Goal: Task Accomplishment & Management: Manage account settings

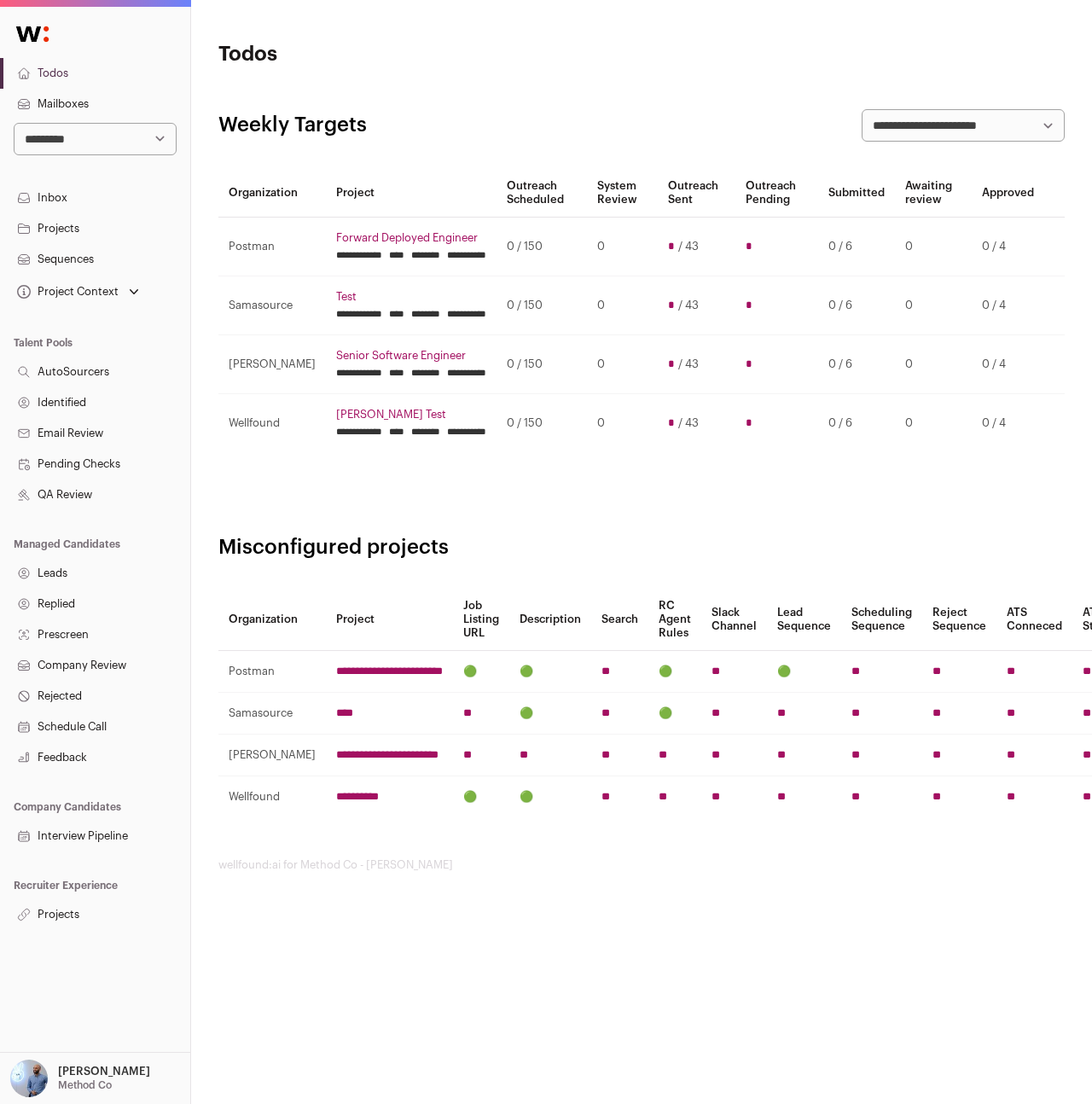
click at [55, 921] on link "Projects" at bounding box center [95, 915] width 190 height 31
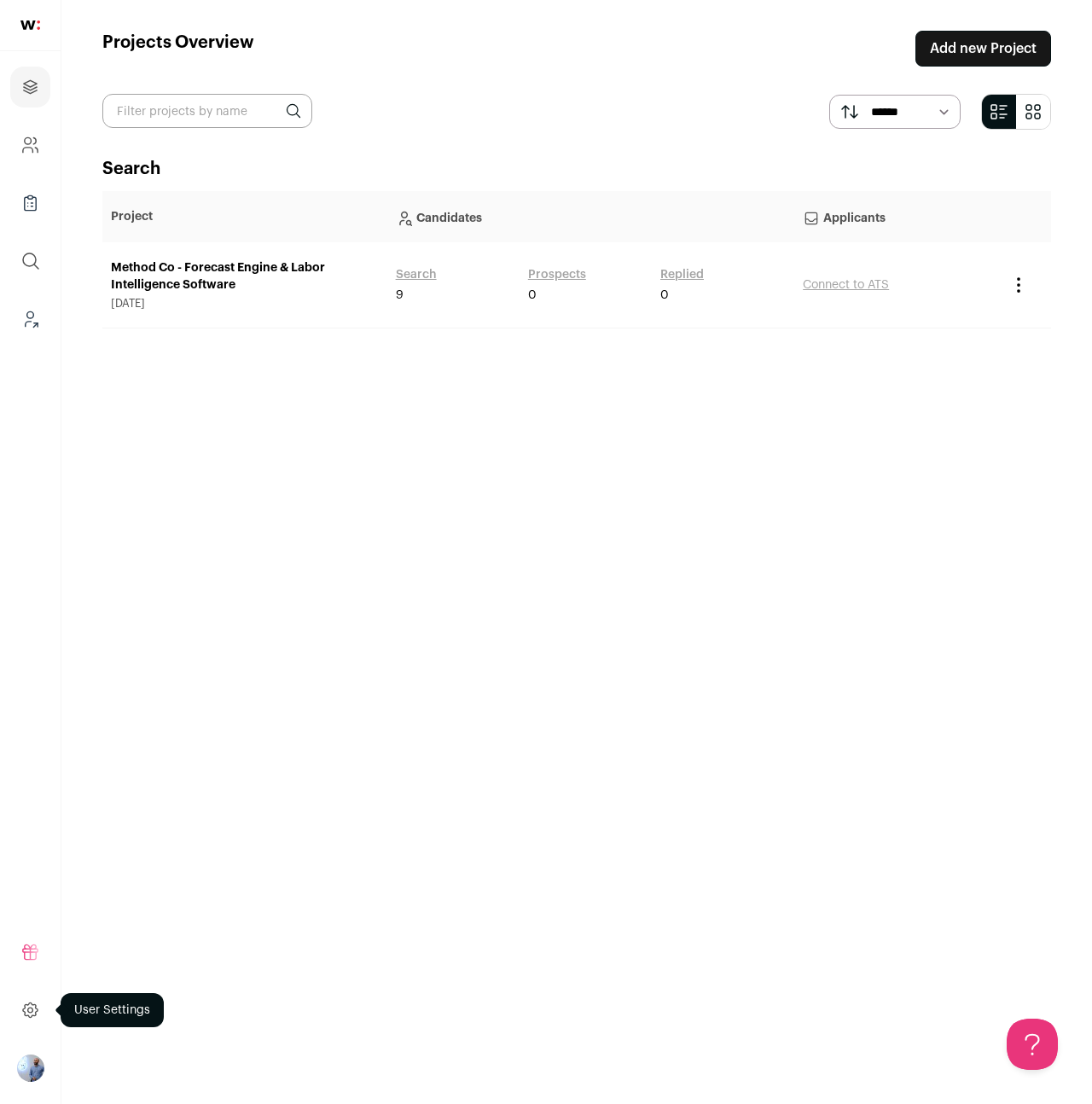
click at [27, 1002] on icon at bounding box center [31, 1010] width 20 height 21
click at [138, 271] on link "Method Co - Forecast Engine & Labor Intelligence Software" at bounding box center [244, 276] width 268 height 34
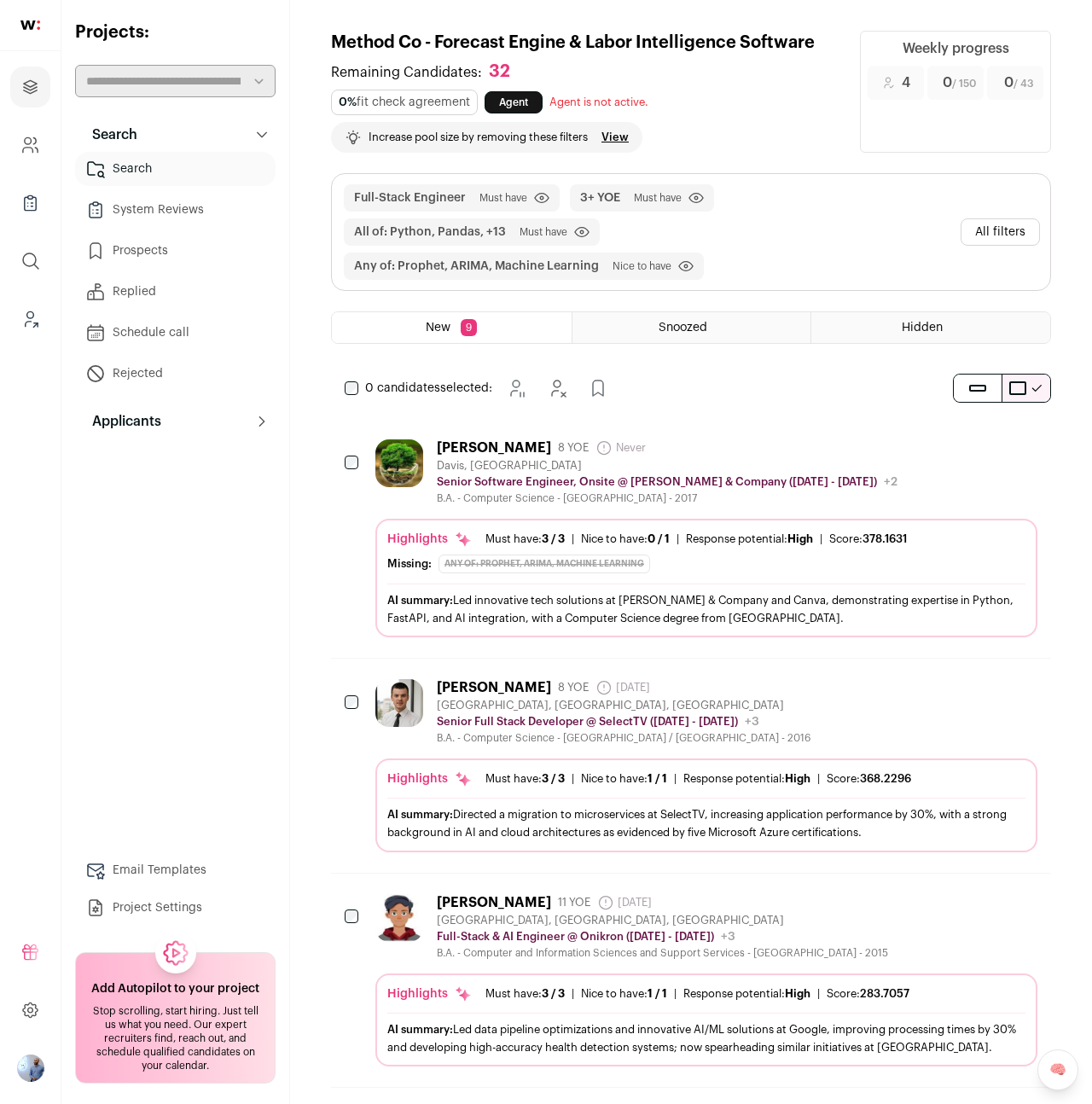
click at [175, 882] on link "Email Templates" at bounding box center [175, 871] width 200 height 34
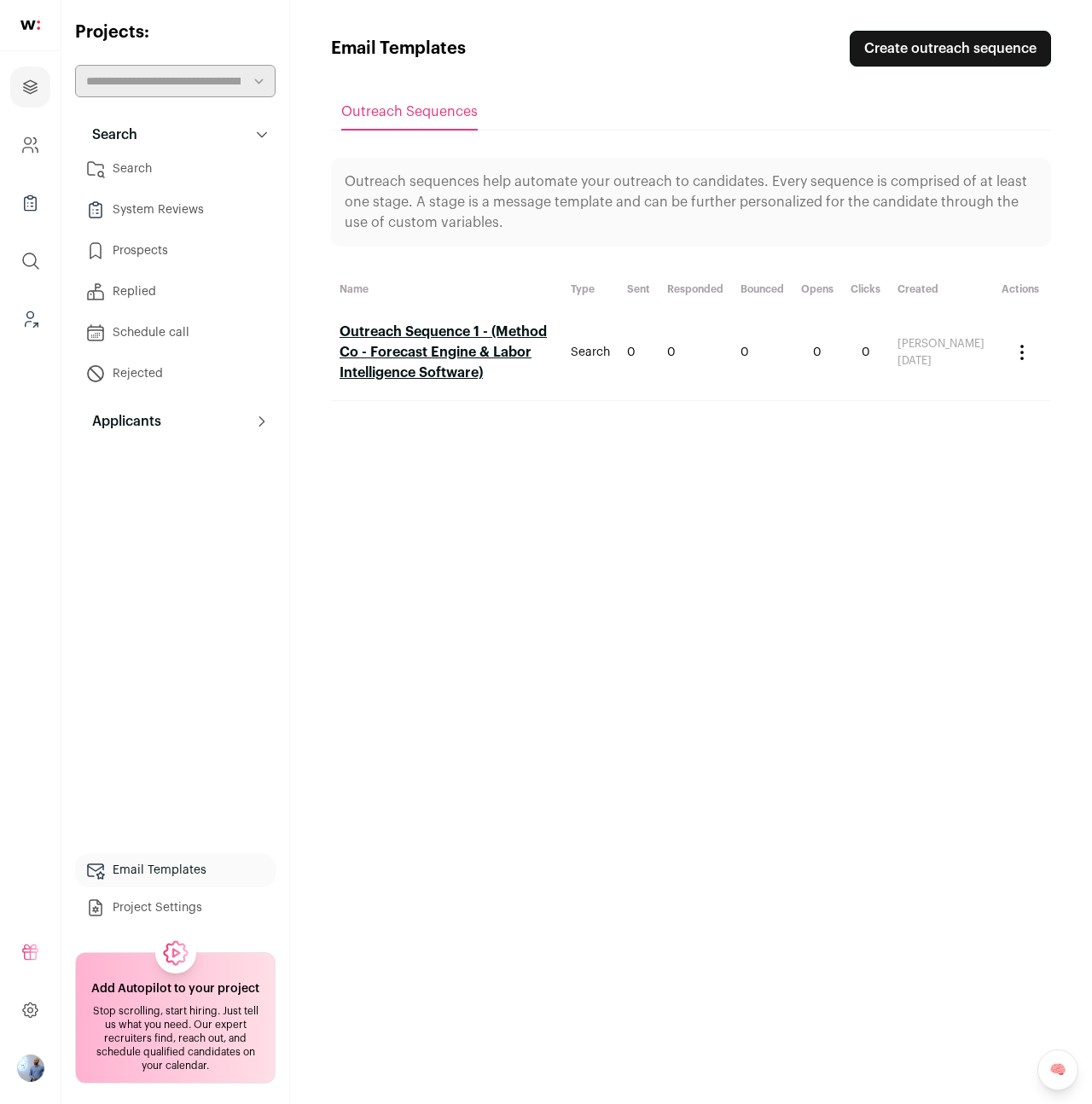
click at [439, 365] on h2 "Outreach Sequence 1 - (Method Co - Forecast Engine & Labor Intelligence Softwar…" at bounding box center [447, 353] width 214 height 62
click at [461, 349] on link "Outreach Sequence 1 - (Method Co - Forecast Engine & Labor Intelligence Softwar…" at bounding box center [444, 352] width 207 height 55
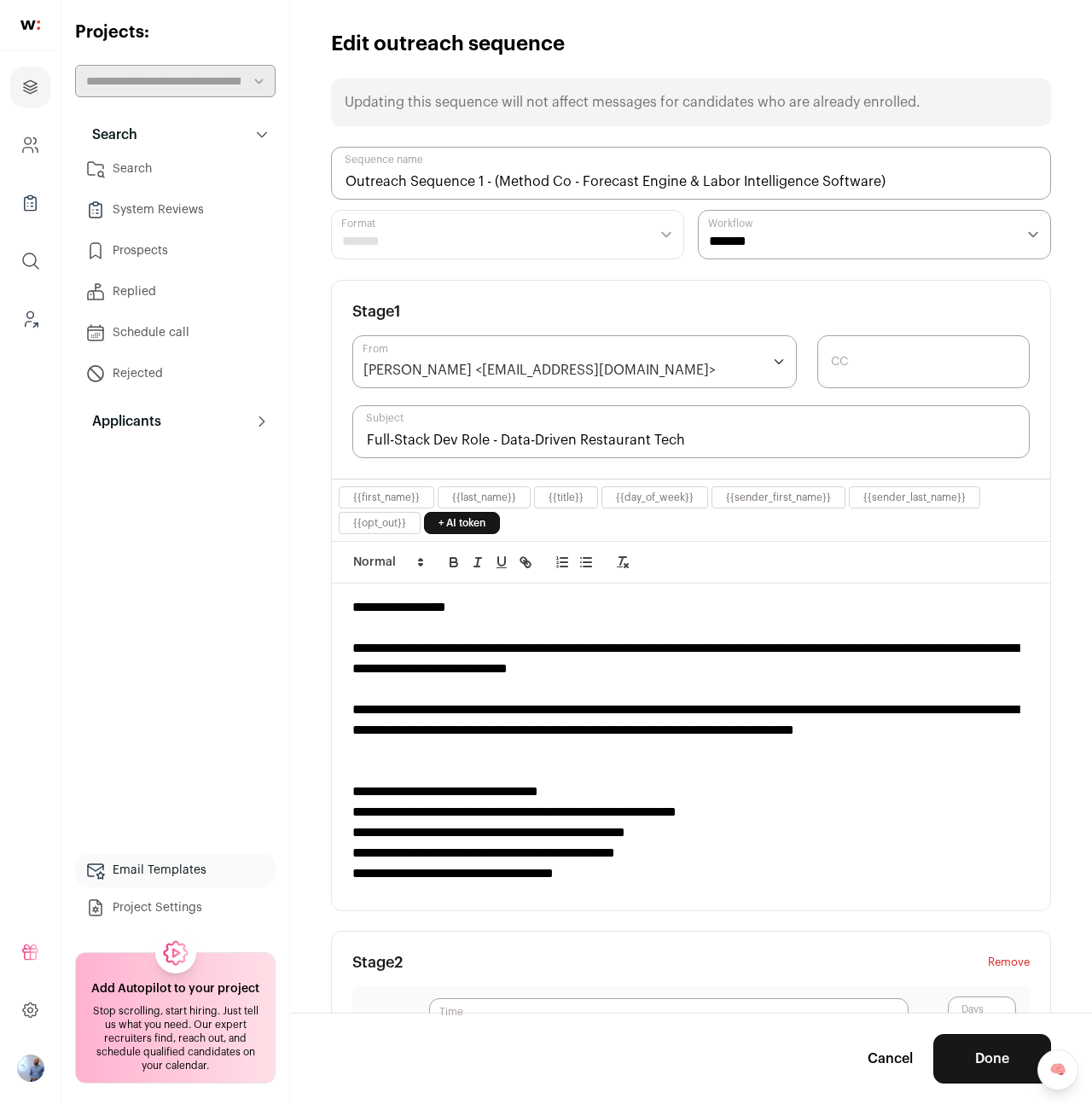
click at [682, 332] on div "**********" at bounding box center [691, 380] width 718 height 198
click at [678, 352] on div "[PERSON_NAME] <[EMAIL_ADDRESS][DOMAIN_NAME]>" at bounding box center [574, 361] width 445 height 53
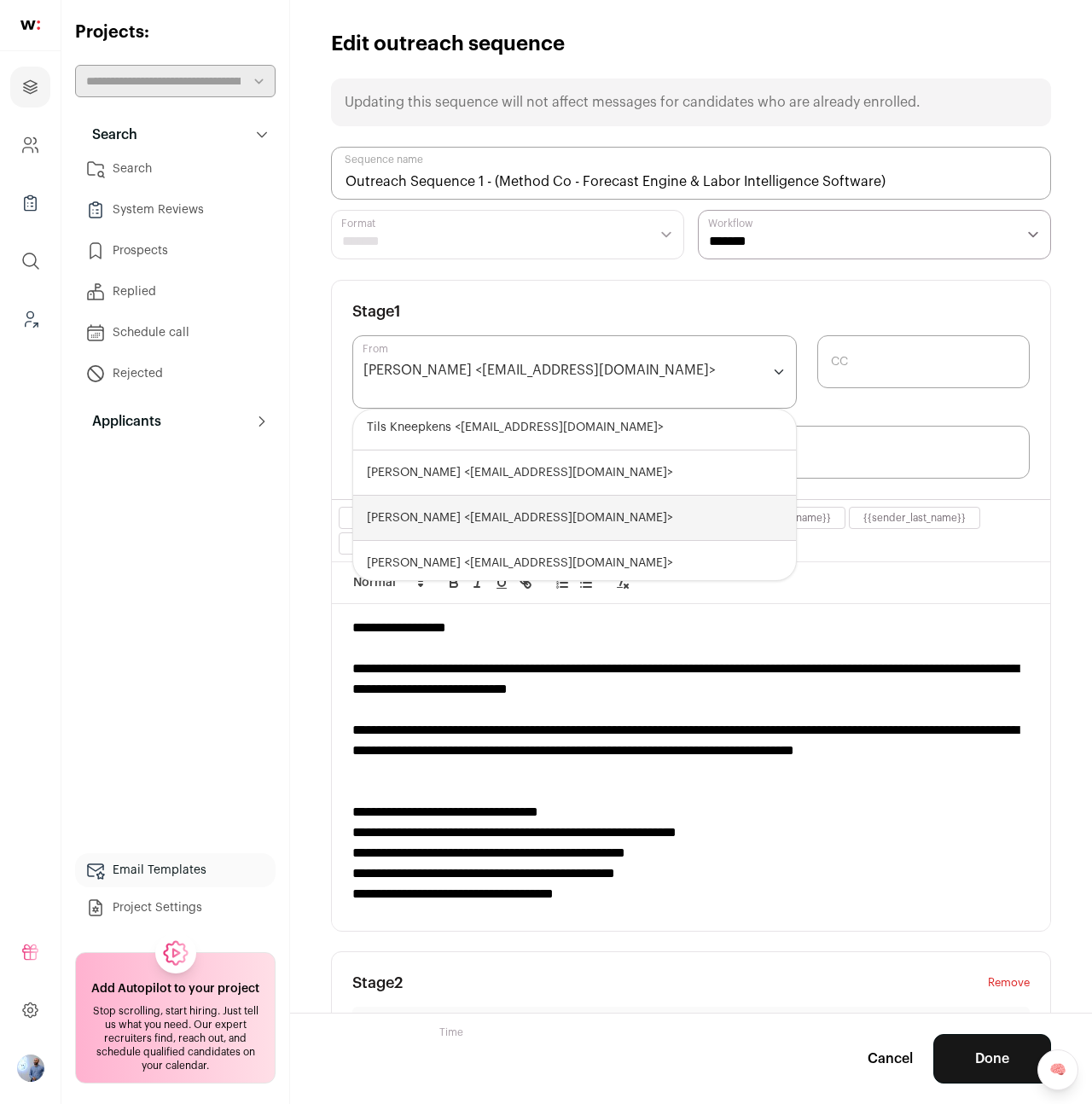
click at [684, 287] on div "**********" at bounding box center [691, 390] width 718 height 218
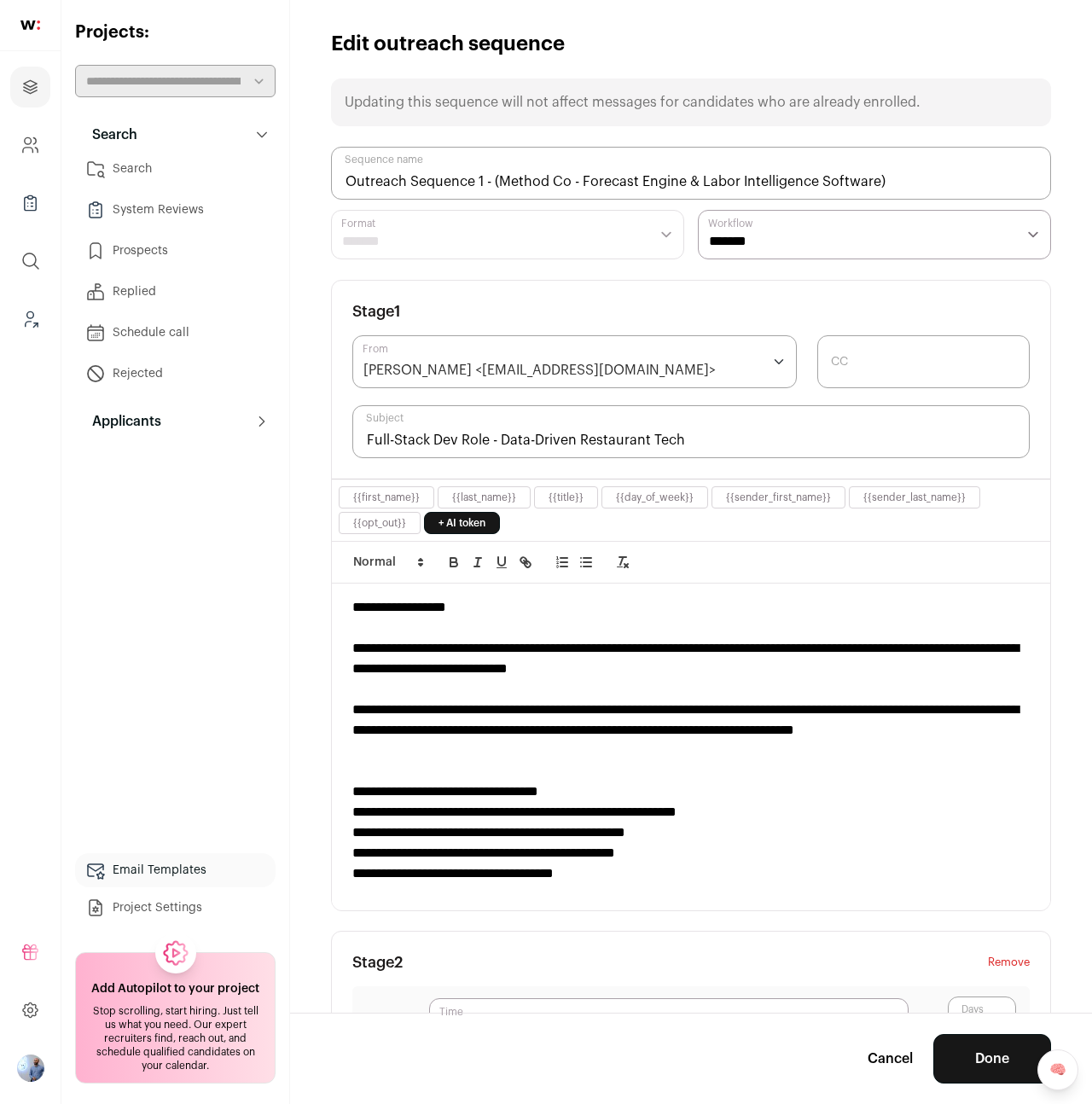
click at [985, 1066] on button "Done" at bounding box center [992, 1059] width 118 height 50
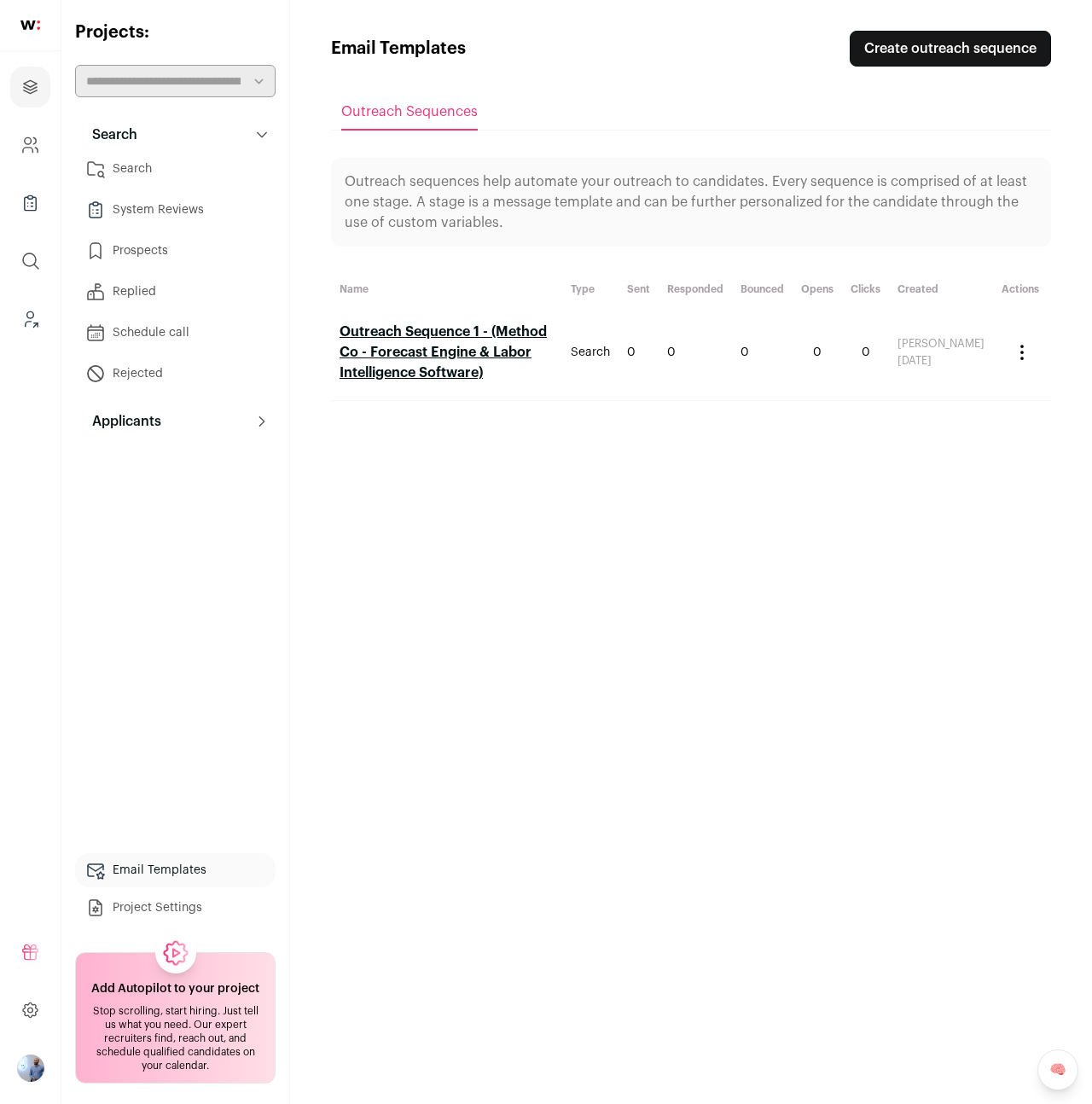
click at [169, 211] on link "System Reviews" at bounding box center [175, 209] width 200 height 34
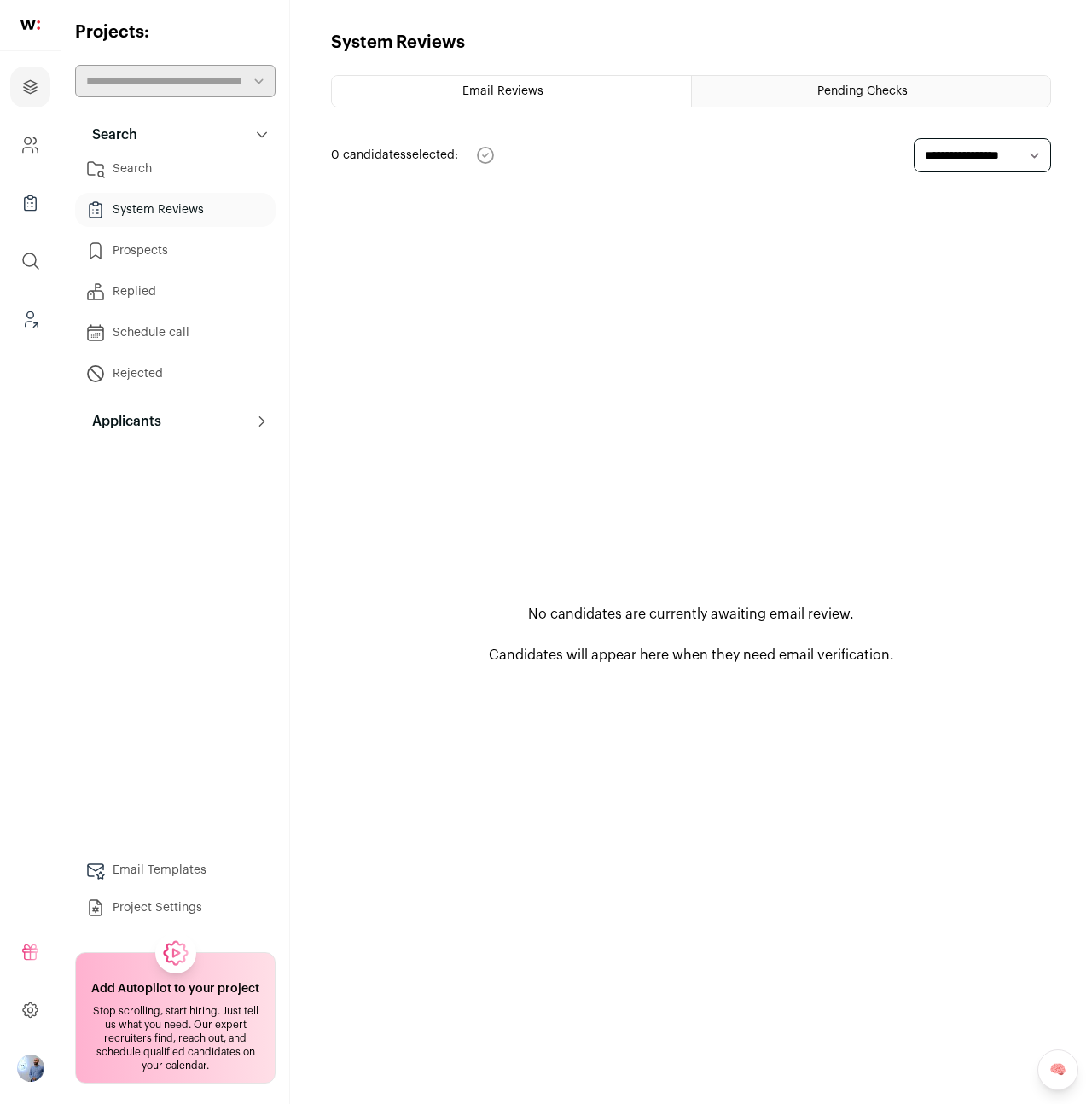
click at [169, 252] on link "Prospects" at bounding box center [175, 250] width 200 height 34
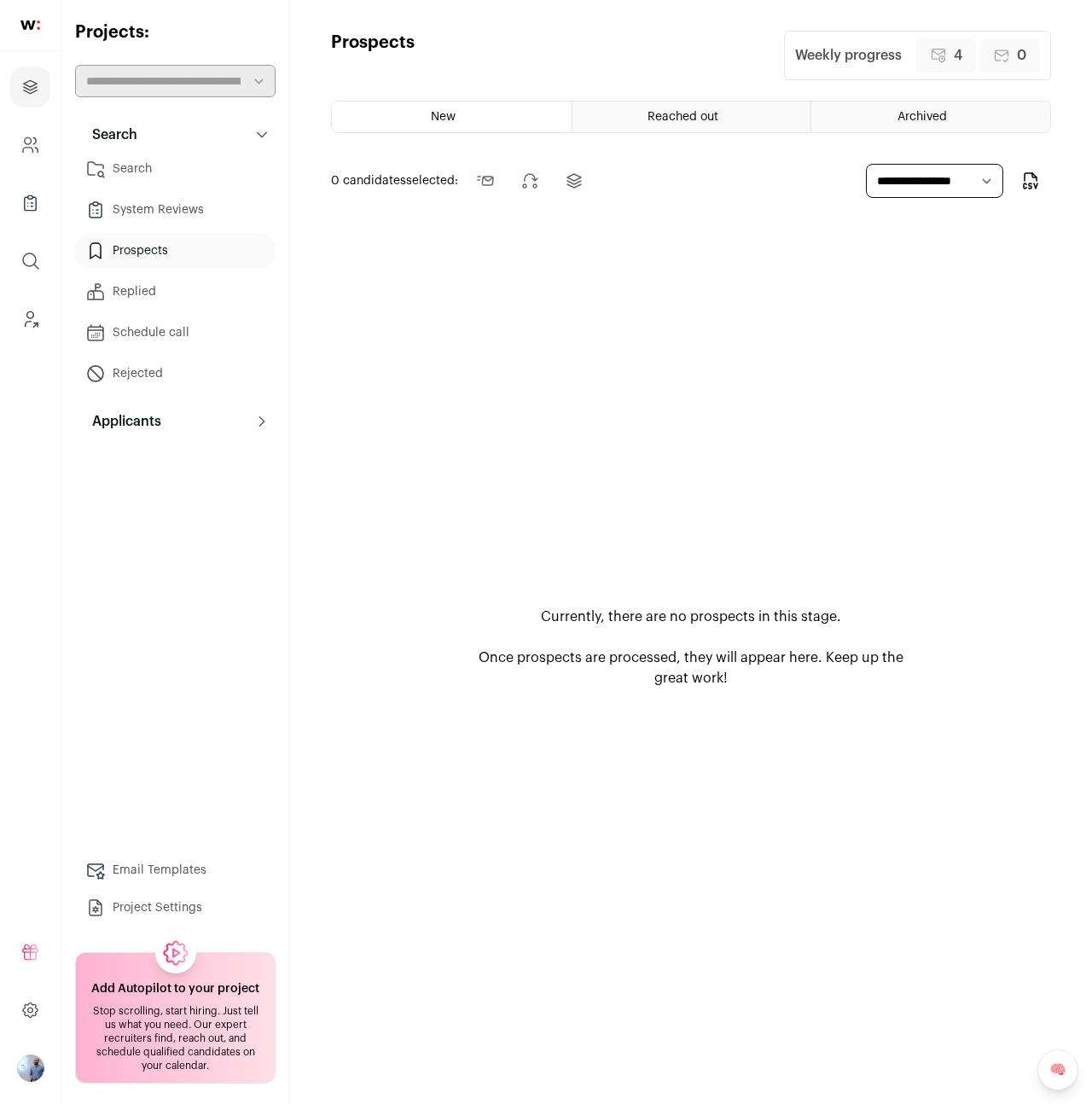
click at [169, 212] on html "Projects Company and ATS Settings Company Lists (Experimental) Global Search Le…" at bounding box center [546, 552] width 1092 height 1104
click at [169, 189] on ul "Search System Reviews Prospects Replied Schedule call Rejected" at bounding box center [175, 271] width 200 height 239
click at [161, 203] on link "System Reviews" at bounding box center [175, 209] width 200 height 34
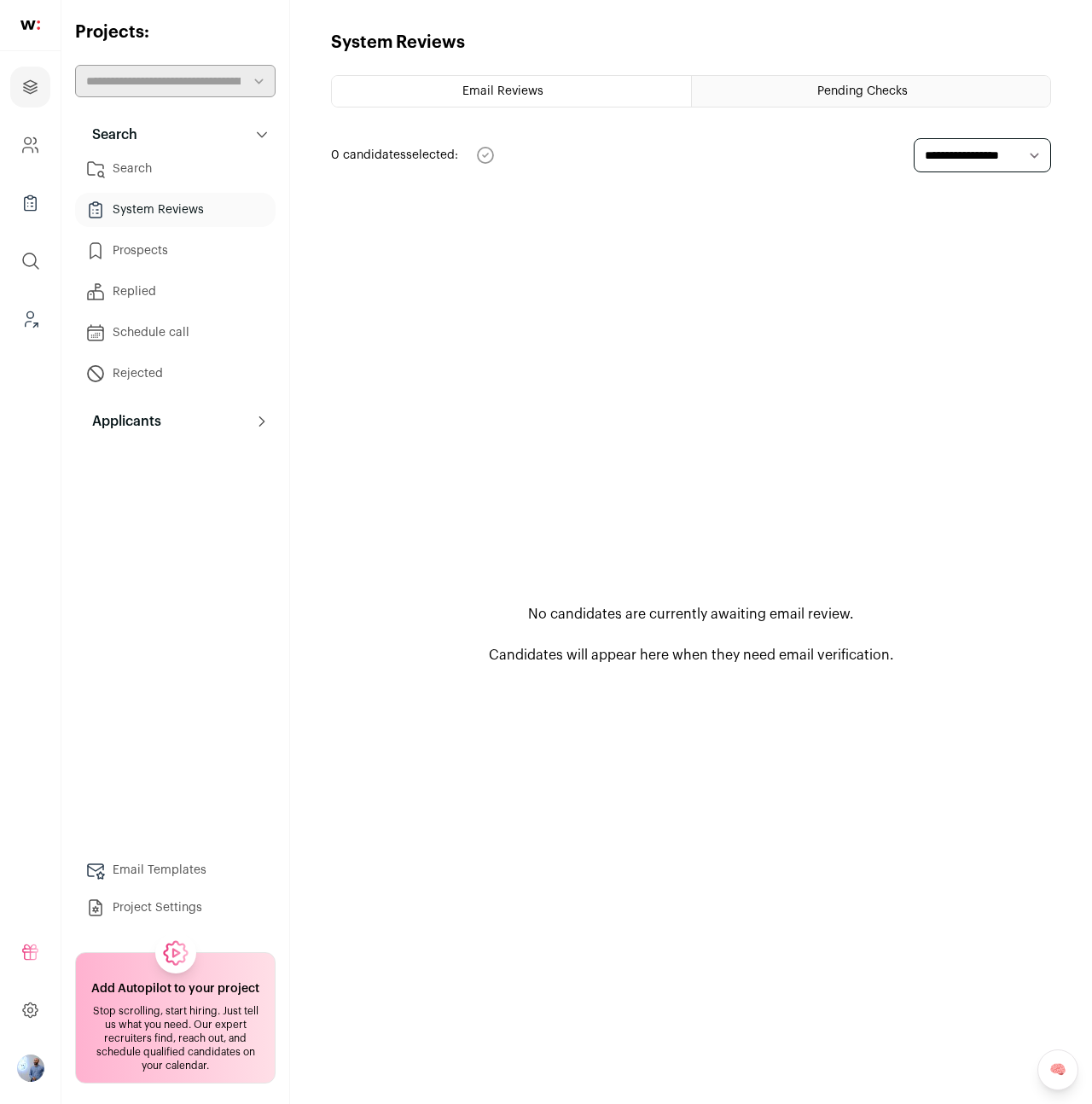
click at [165, 239] on link "Prospects" at bounding box center [175, 250] width 200 height 34
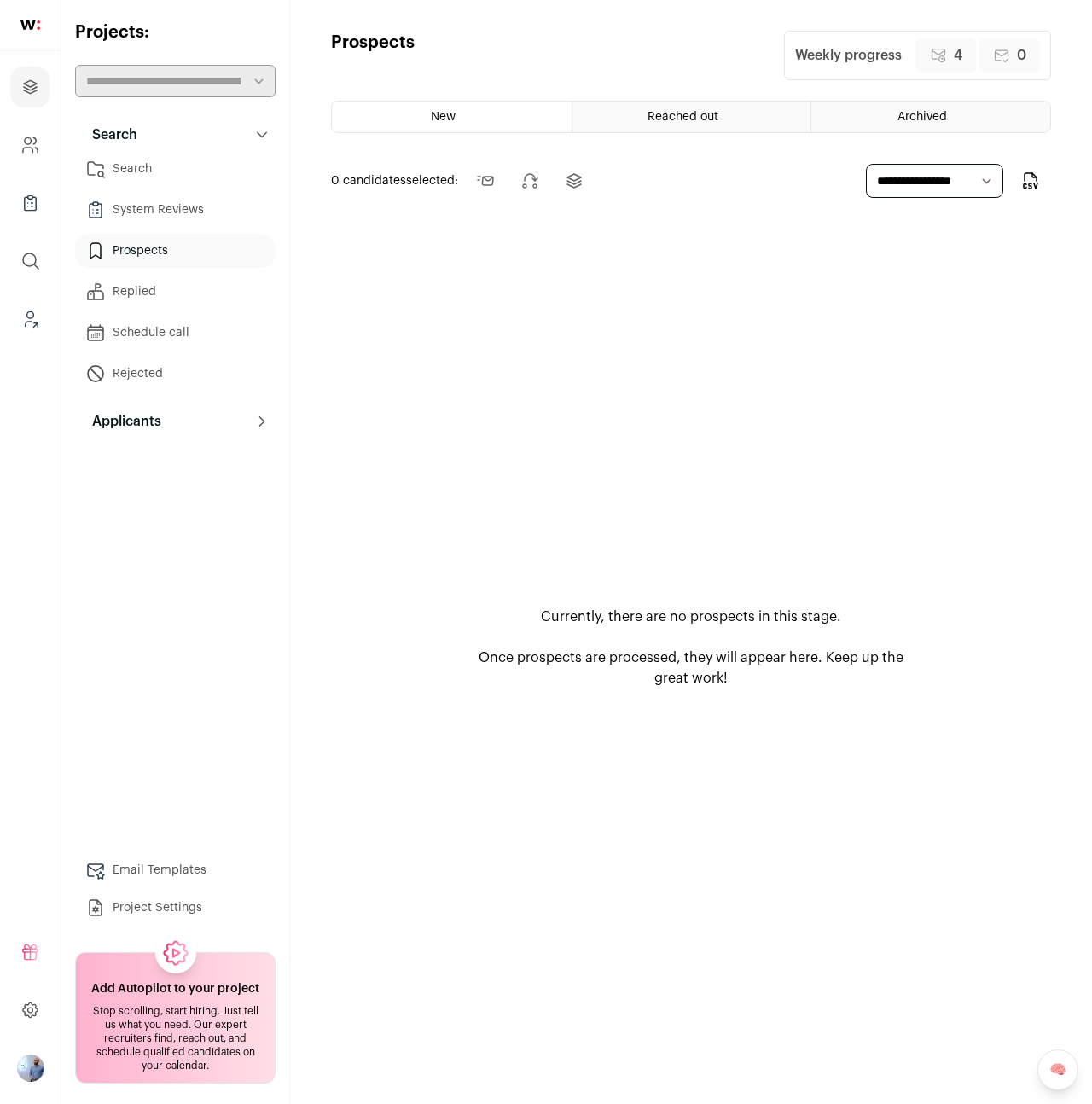
click at [175, 323] on html "Projects Company and ATS Settings Company Lists (Experimental) Global Search Le…" at bounding box center [546, 552] width 1092 height 1104
click at [183, 405] on button "Applicants" at bounding box center [175, 422] width 200 height 34
click at [738, 400] on div "Currently, there are no prospects in this stage. Once prospects are processed, …" at bounding box center [691, 647] width 720 height 852
click at [29, 322] on icon "Leads (Backoffice)" at bounding box center [31, 319] width 20 height 21
